Goal: Find specific page/section: Find specific page/section

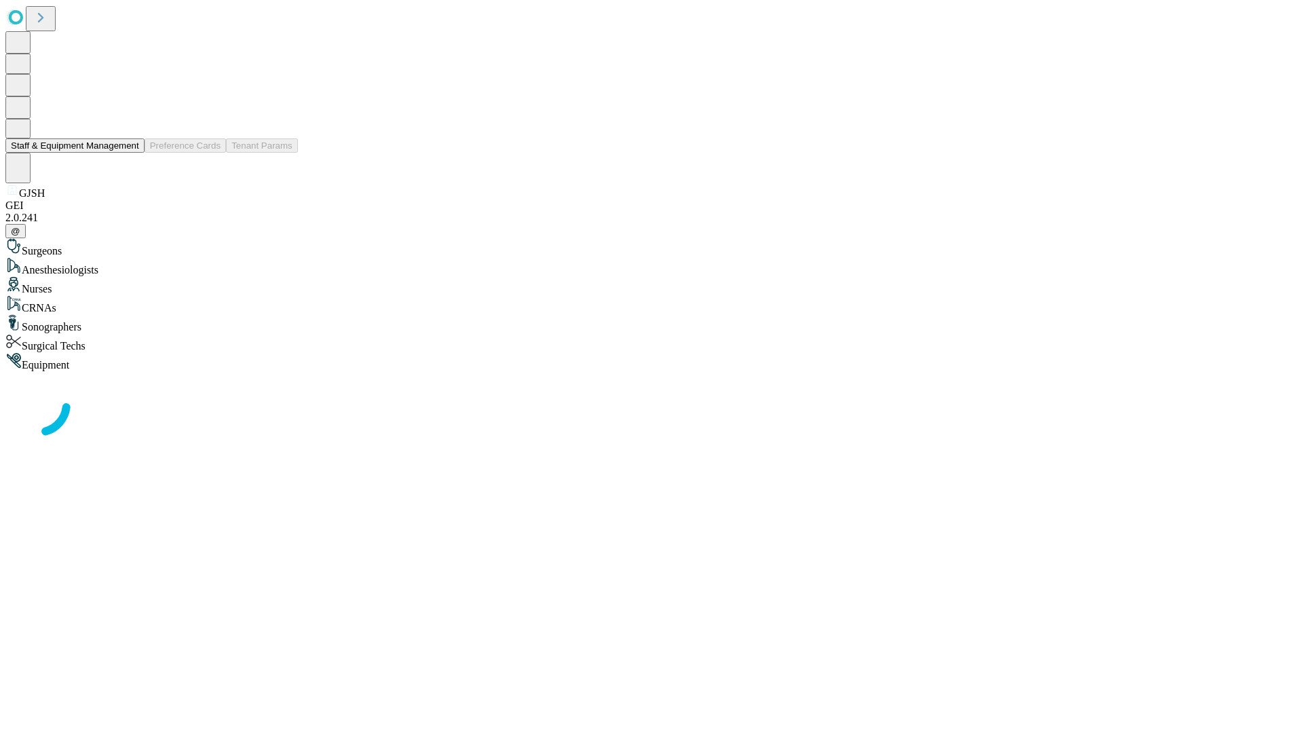
click at [130, 153] on button "Staff & Equipment Management" at bounding box center [74, 145] width 139 height 14
